Goal: Navigation & Orientation: Find specific page/section

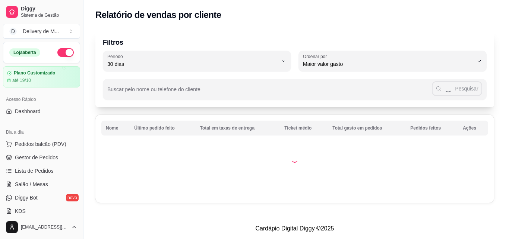
select select "30"
select select "HIGHEST_TOTAL_SPENT_WITH_ORDERS"
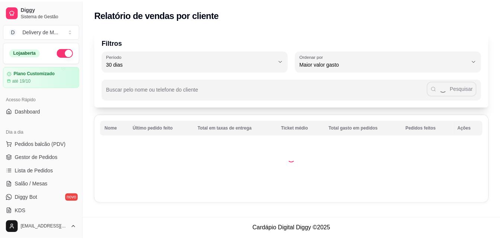
scroll to position [149, 0]
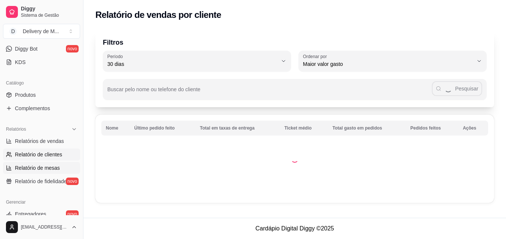
click at [41, 166] on span "Relatório de mesas" at bounding box center [37, 167] width 45 height 7
select select "TOTAL_OF_ORDERS"
select select "7"
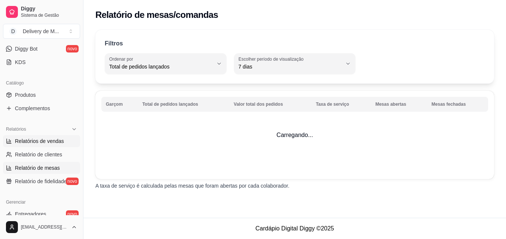
click at [55, 140] on span "Relatórios de vendas" at bounding box center [39, 140] width 49 height 7
select select "ALL"
select select "0"
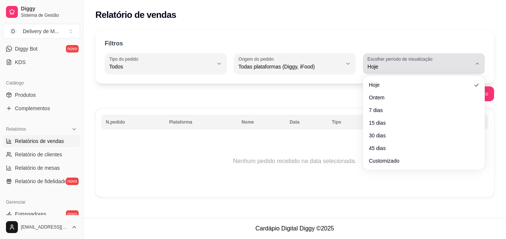
click at [471, 63] on span "Hoje" at bounding box center [419, 66] width 104 height 7
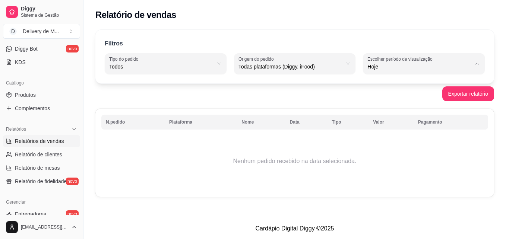
click at [386, 99] on span "Ontem" at bounding box center [420, 96] width 98 height 7
type input "1"
select select "1"
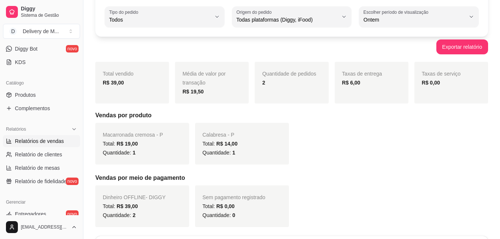
scroll to position [74, 0]
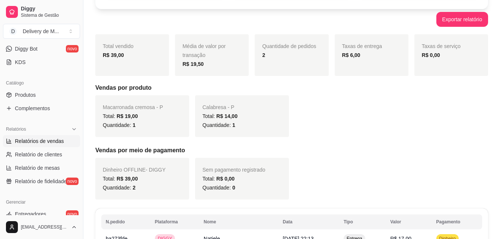
click at [142, 178] on div "Total: R$ 39,00" at bounding box center [142, 178] width 79 height 9
click at [145, 109] on span "Macarronada cremosa - P" at bounding box center [133, 107] width 60 height 6
click at [143, 58] on div "R$ 39,00" at bounding box center [132, 55] width 59 height 9
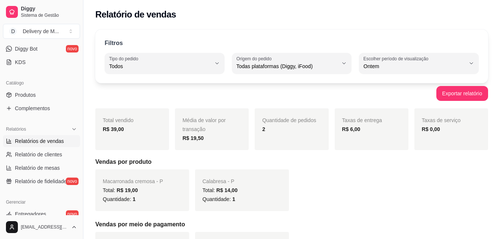
scroll to position [0, 0]
click at [453, 95] on button "Exportar relatório" at bounding box center [462, 94] width 50 height 15
click at [35, 49] on span "Diggy Bot" at bounding box center [26, 48] width 23 height 7
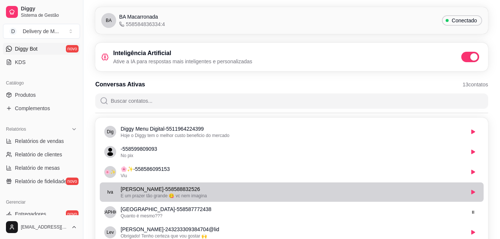
scroll to position [37, 0]
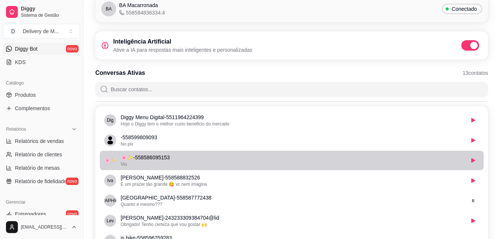
click at [191, 164] on div "Viu" at bounding box center [293, 164] width 344 height 6
click at [197, 165] on div "Viu" at bounding box center [293, 164] width 344 height 6
click at [114, 161] on span "🌸✨" at bounding box center [110, 160] width 11 height 6
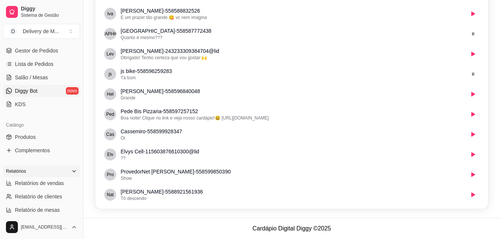
scroll to position [0, 0]
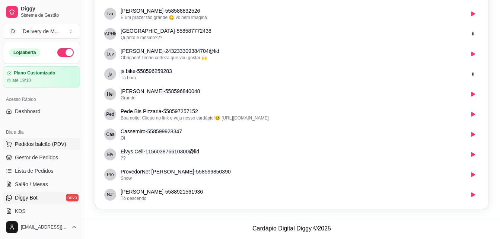
click at [44, 143] on span "Pedidos balcão (PDV)" at bounding box center [40, 143] width 51 height 7
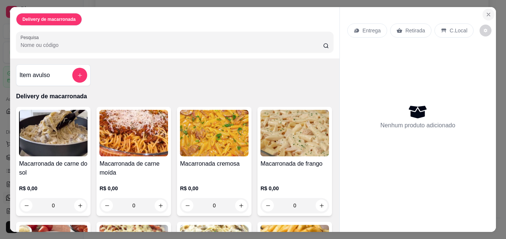
click at [485, 15] on icon "Close" at bounding box center [488, 15] width 6 height 6
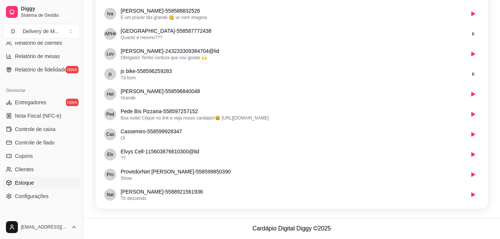
scroll to position [297, 0]
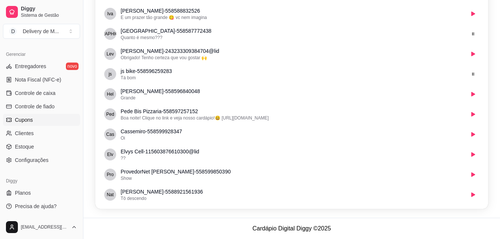
click at [30, 118] on span "Cupons" at bounding box center [24, 119] width 18 height 7
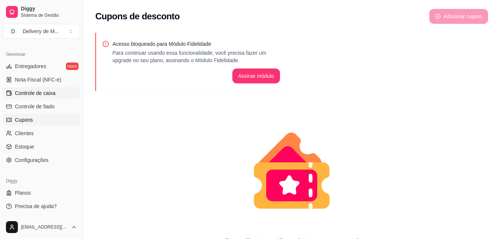
click at [42, 92] on span "Controle de caixa" at bounding box center [35, 92] width 41 height 7
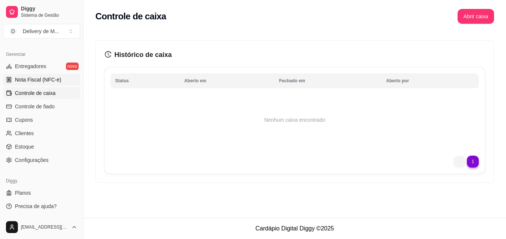
click at [25, 77] on span "Nota Fiscal (NFC-e)" at bounding box center [38, 79] width 46 height 7
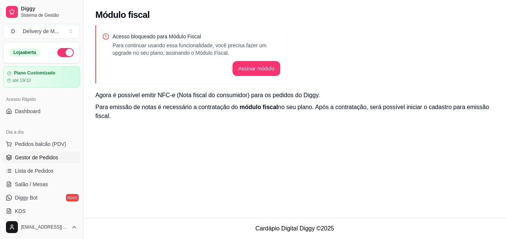
click at [53, 156] on span "Gestor de Pedidos" at bounding box center [36, 157] width 43 height 7
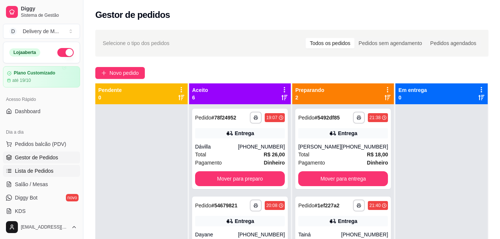
click at [50, 172] on span "Lista de Pedidos" at bounding box center [34, 170] width 39 height 7
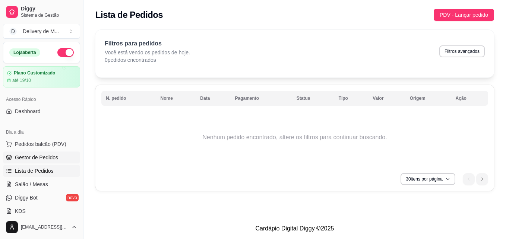
click at [44, 158] on span "Gestor de Pedidos" at bounding box center [36, 157] width 43 height 7
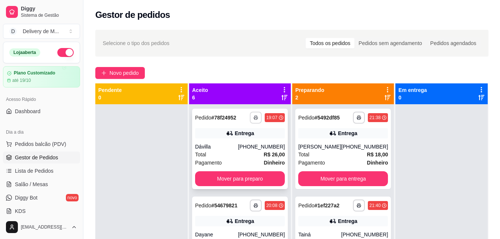
click at [254, 117] on icon "button" at bounding box center [256, 118] width 4 height 2
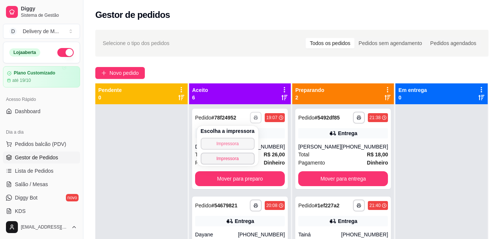
click at [233, 145] on button "Impressora" at bounding box center [228, 144] width 54 height 12
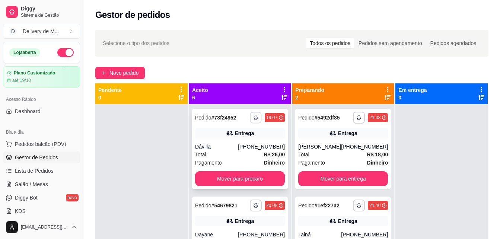
click at [254, 118] on icon "button" at bounding box center [256, 117] width 4 height 4
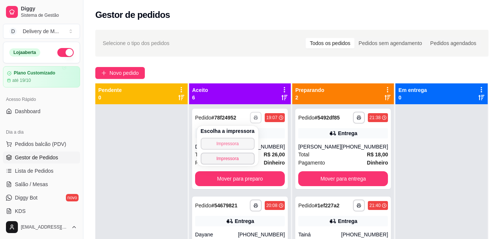
click at [234, 146] on button "Impressora" at bounding box center [228, 144] width 54 height 12
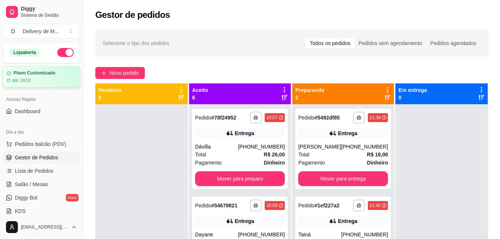
click at [36, 78] on div "até 19/10" at bounding box center [42, 80] width 70 height 6
drag, startPoint x: 80, startPoint y: 58, endPoint x: 84, endPoint y: 48, distance: 11.2
click at [84, 48] on button "Toggle Sidebar" at bounding box center [83, 119] width 6 height 239
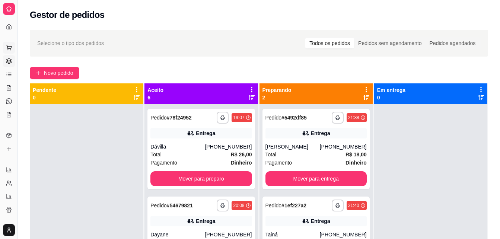
click at [9, 47] on icon at bounding box center [9, 48] width 6 height 6
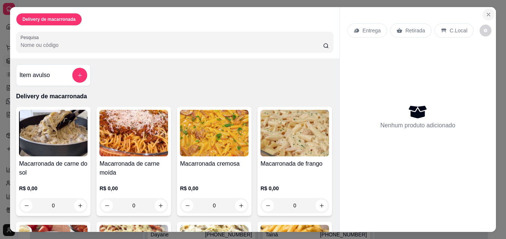
click at [485, 12] on icon "Close" at bounding box center [488, 15] width 6 height 6
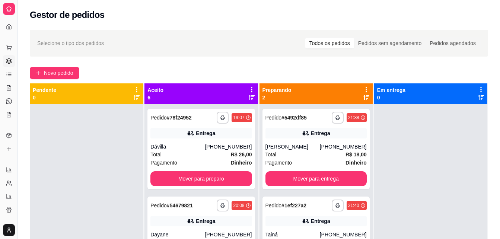
click at [8, 30] on div "Dia a dia" at bounding box center [9, 36] width 12 height 12
click at [11, 26] on icon at bounding box center [9, 26] width 4 height 5
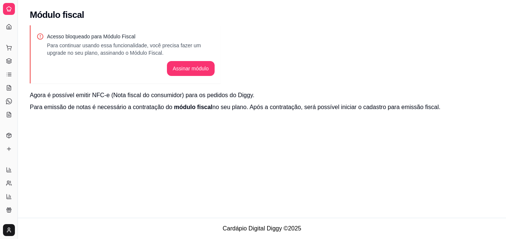
click at [2, 43] on div "Dia a dia Pedidos balcão (PDV) Gestor de Pedidos Lista de Pedidos Salão / Mesas…" at bounding box center [8, 81] width 17 height 85
click at [16, 39] on button "Toggle Sidebar" at bounding box center [18, 119] width 6 height 239
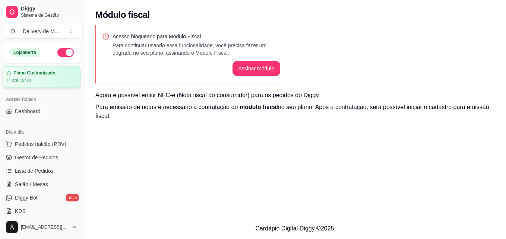
click at [41, 74] on article "Plano Customizado" at bounding box center [34, 73] width 42 height 6
click at [26, 115] on link "Dashboard" at bounding box center [41, 111] width 77 height 12
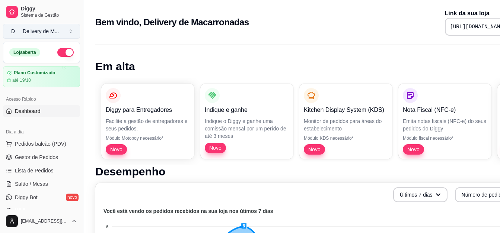
click at [58, 29] on div "Delivery de M ..." at bounding box center [41, 31] width 36 height 7
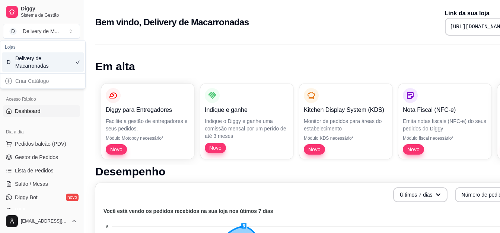
click at [36, 67] on div "Delivery de Macarronadas" at bounding box center [32, 62] width 34 height 15
